Goal: Task Accomplishment & Management: Use online tool/utility

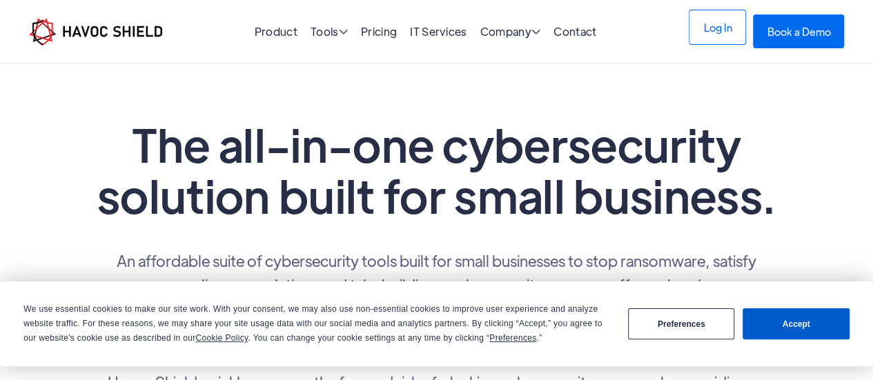
click at [720, 34] on link "Log In" at bounding box center [716, 27] width 57 height 35
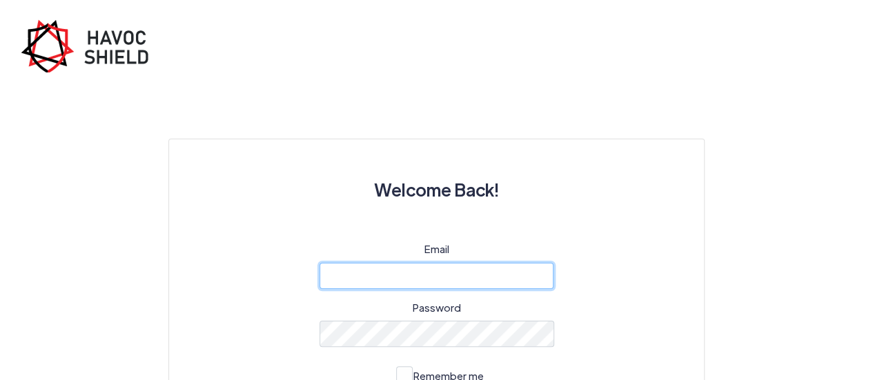
type input "[EMAIL_ADDRESS][DOMAIN_NAME]"
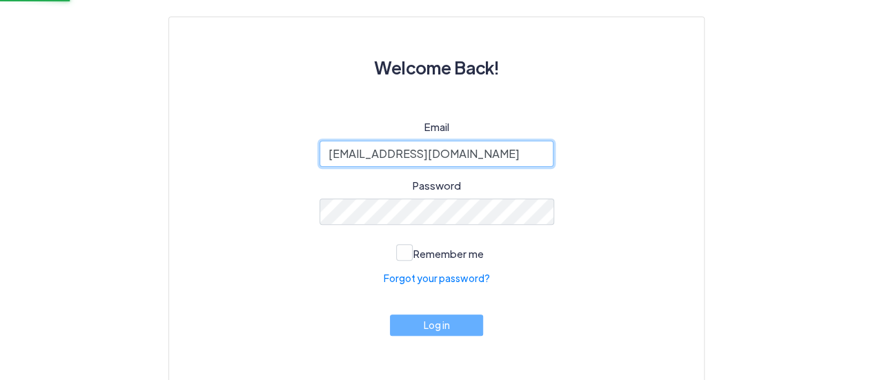
scroll to position [139, 0]
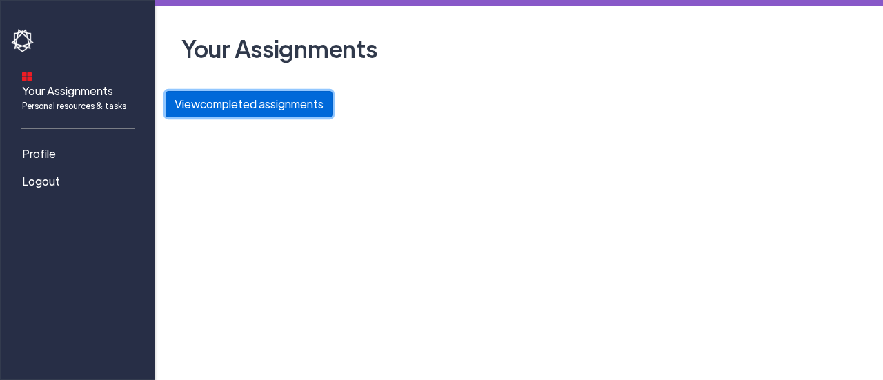
click at [250, 106] on button "View completed assignments" at bounding box center [249, 104] width 167 height 26
